Goal: Task Accomplishment & Management: Use online tool/utility

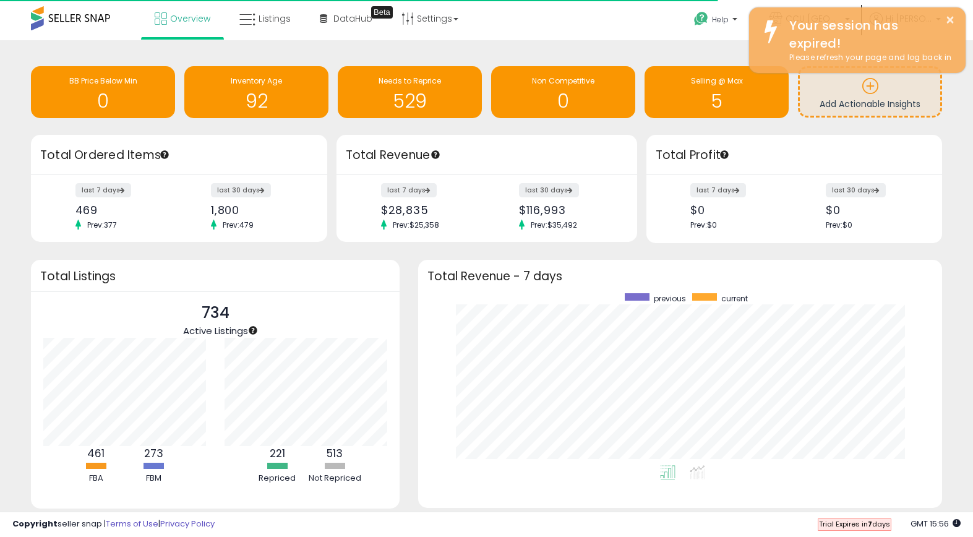
scroll to position [172, 499]
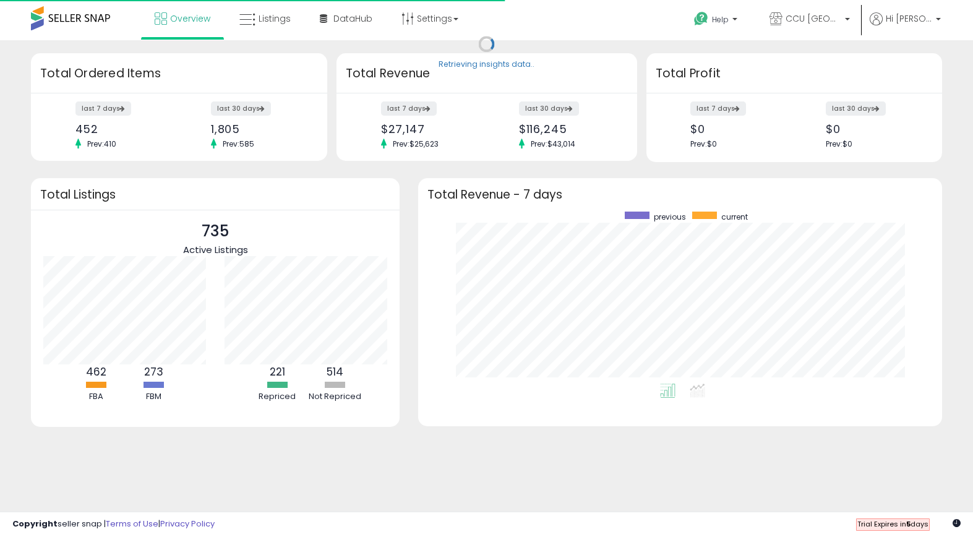
scroll to position [172, 499]
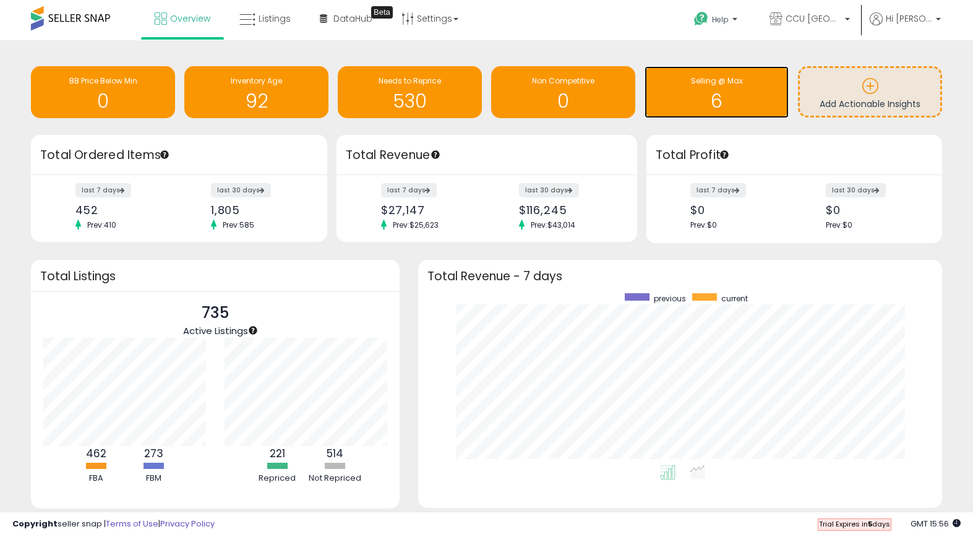
click at [691, 108] on h1 "6" at bounding box center [717, 101] width 132 height 20
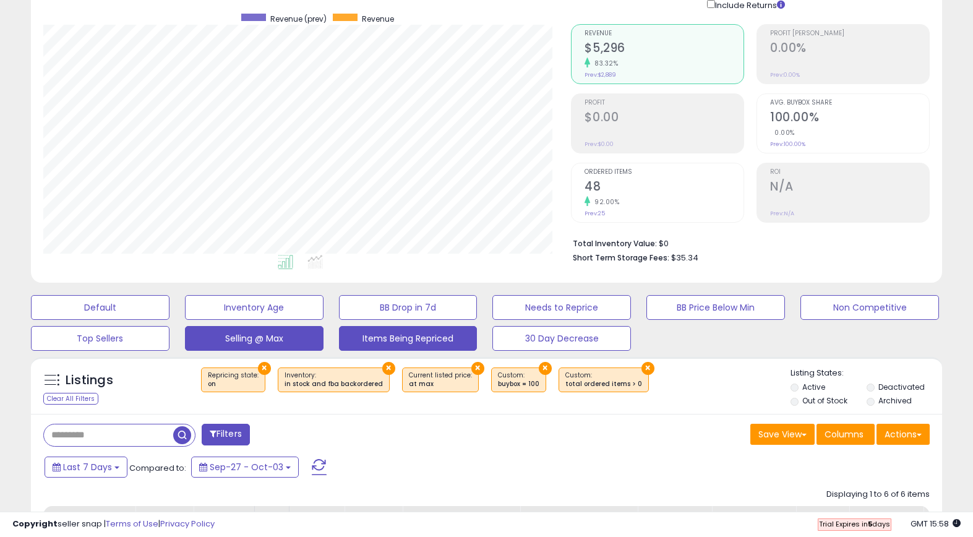
click at [392, 342] on button "Items Being Repriced" at bounding box center [408, 338] width 139 height 25
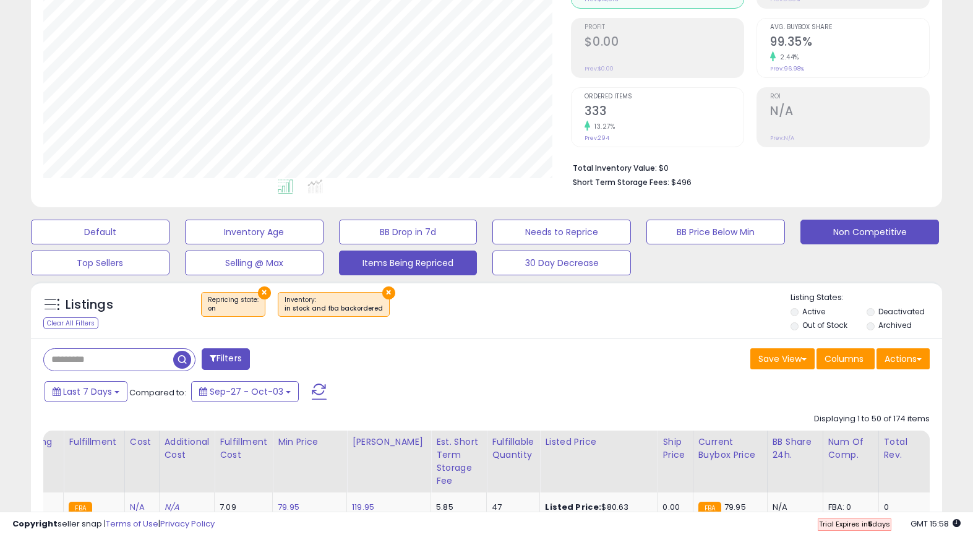
click at [839, 233] on button "Non Competitive" at bounding box center [870, 232] width 139 height 25
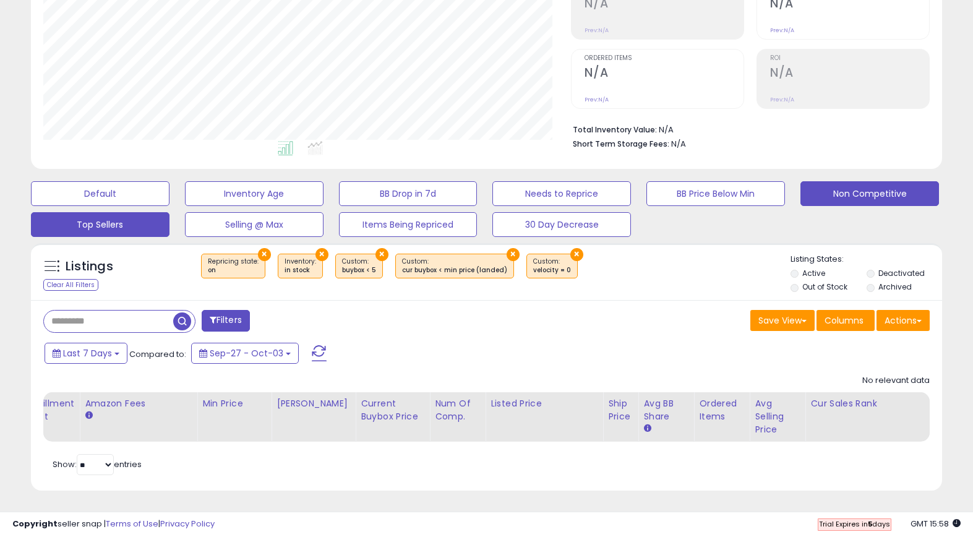
click at [141, 226] on button "Top Sellers" at bounding box center [100, 224] width 139 height 25
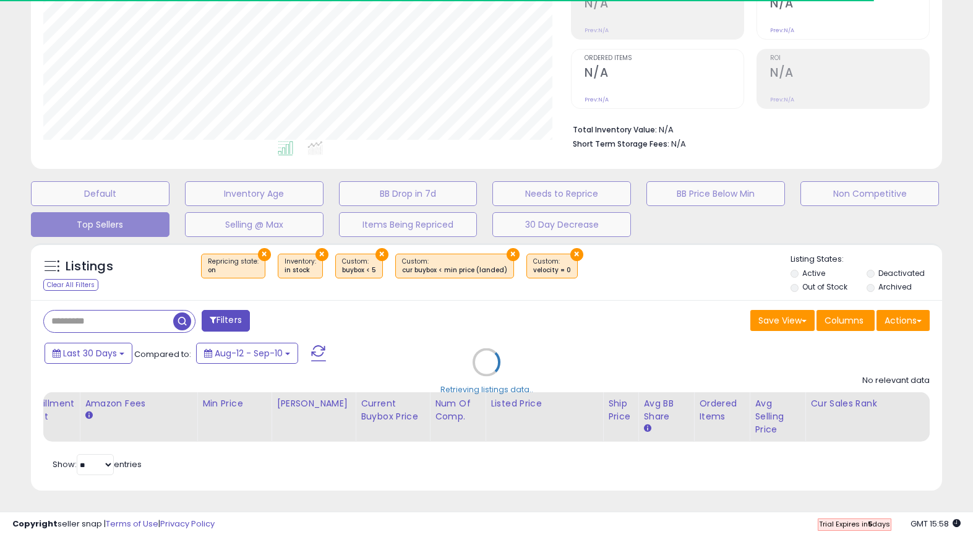
select select "**"
